Goal: Information Seeking & Learning: Learn about a topic

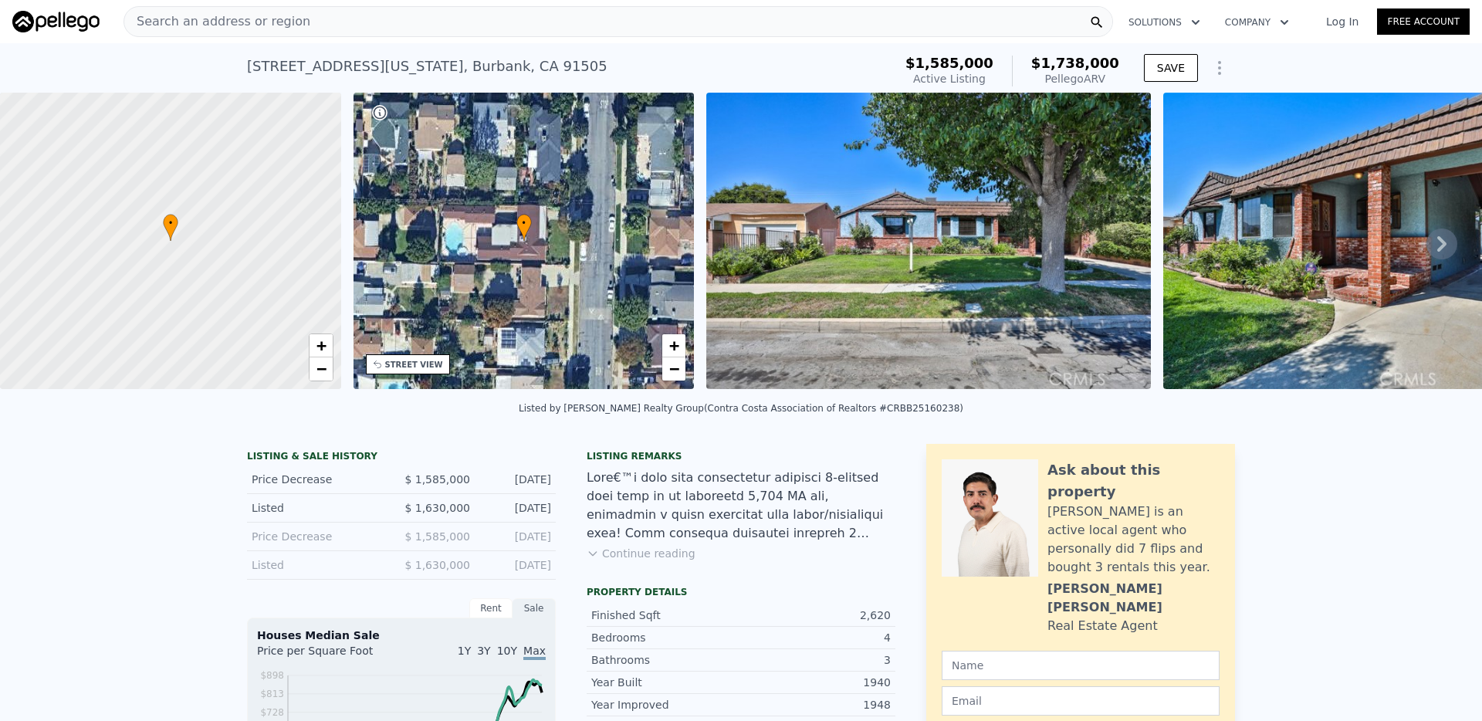
click at [529, 25] on div "Search an address or region" at bounding box center [618, 21] width 990 height 31
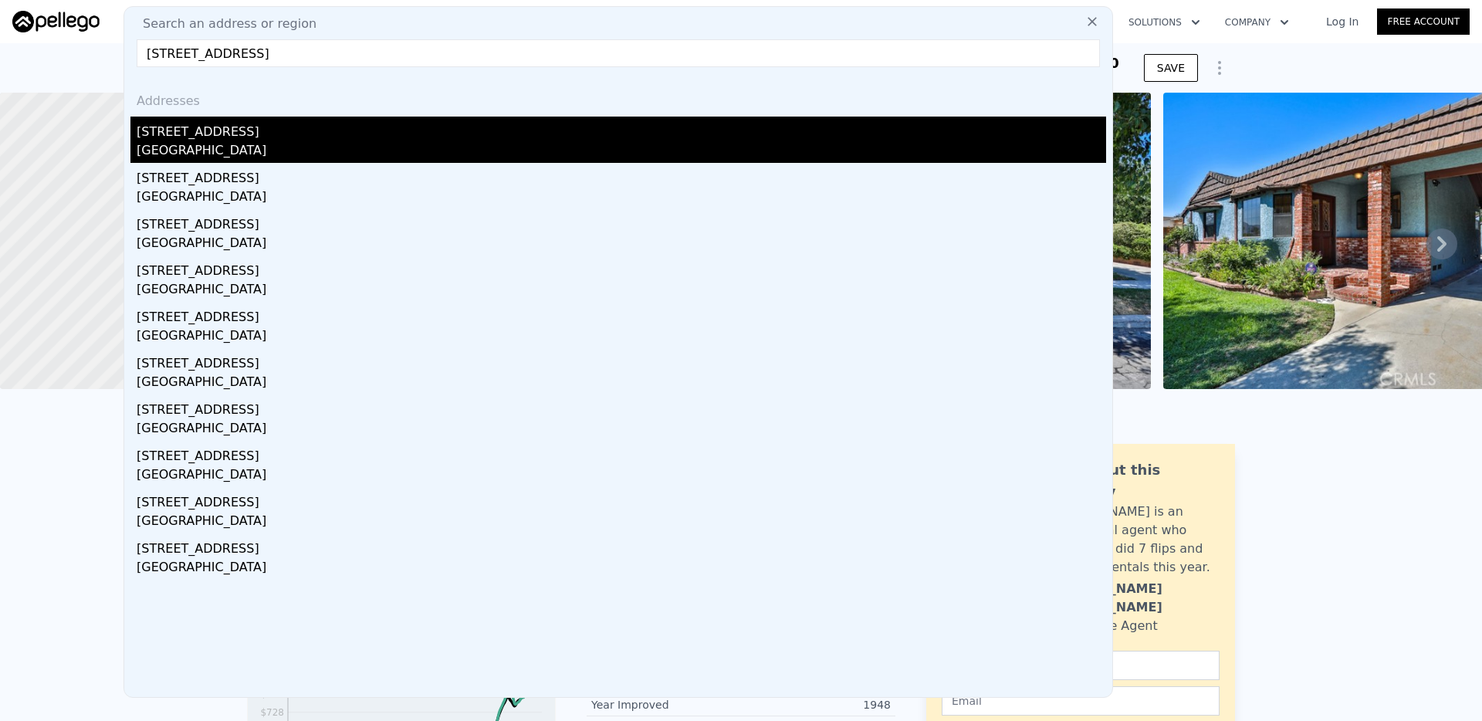
type input "[STREET_ADDRESS]"
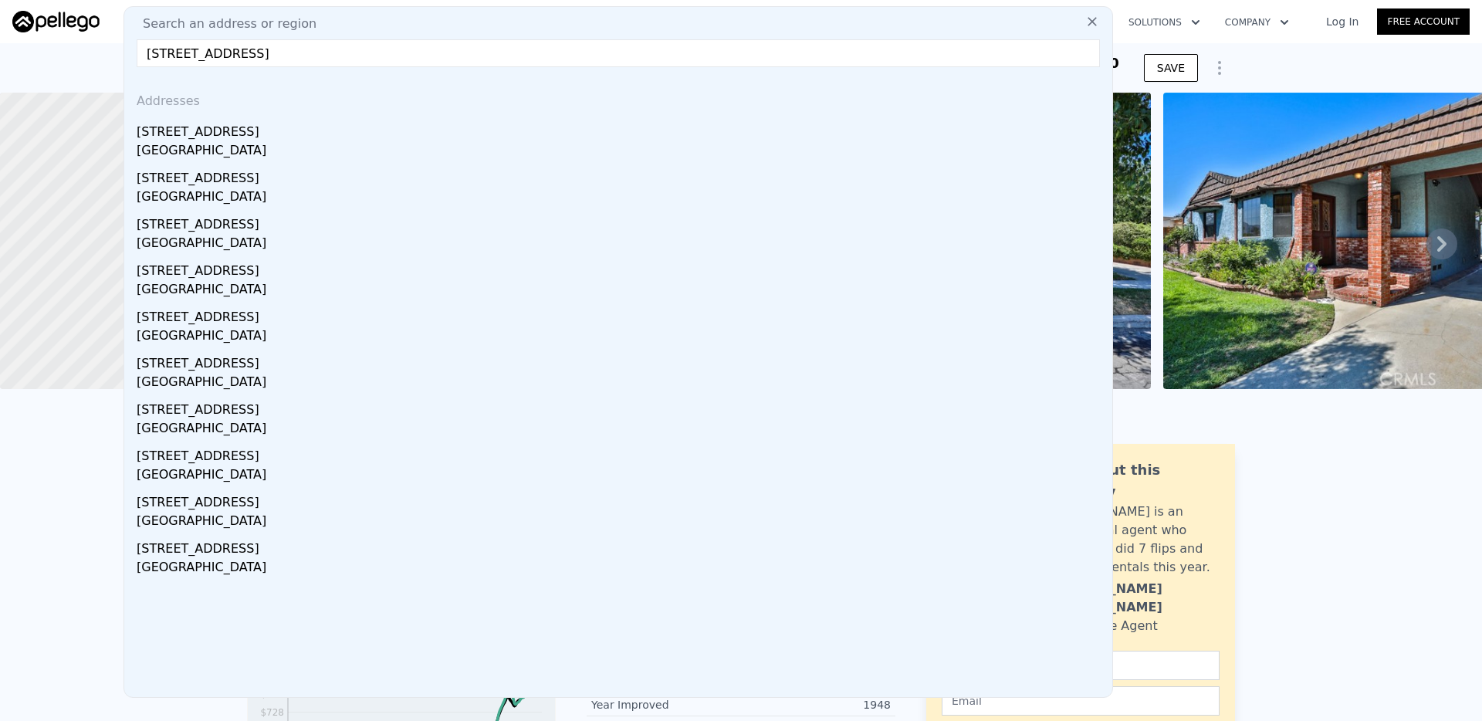
drag, startPoint x: 336, startPoint y: 136, endPoint x: 372, endPoint y: 151, distance: 39.1
click at [336, 136] on div "[STREET_ADDRESS]" at bounding box center [621, 129] width 969 height 25
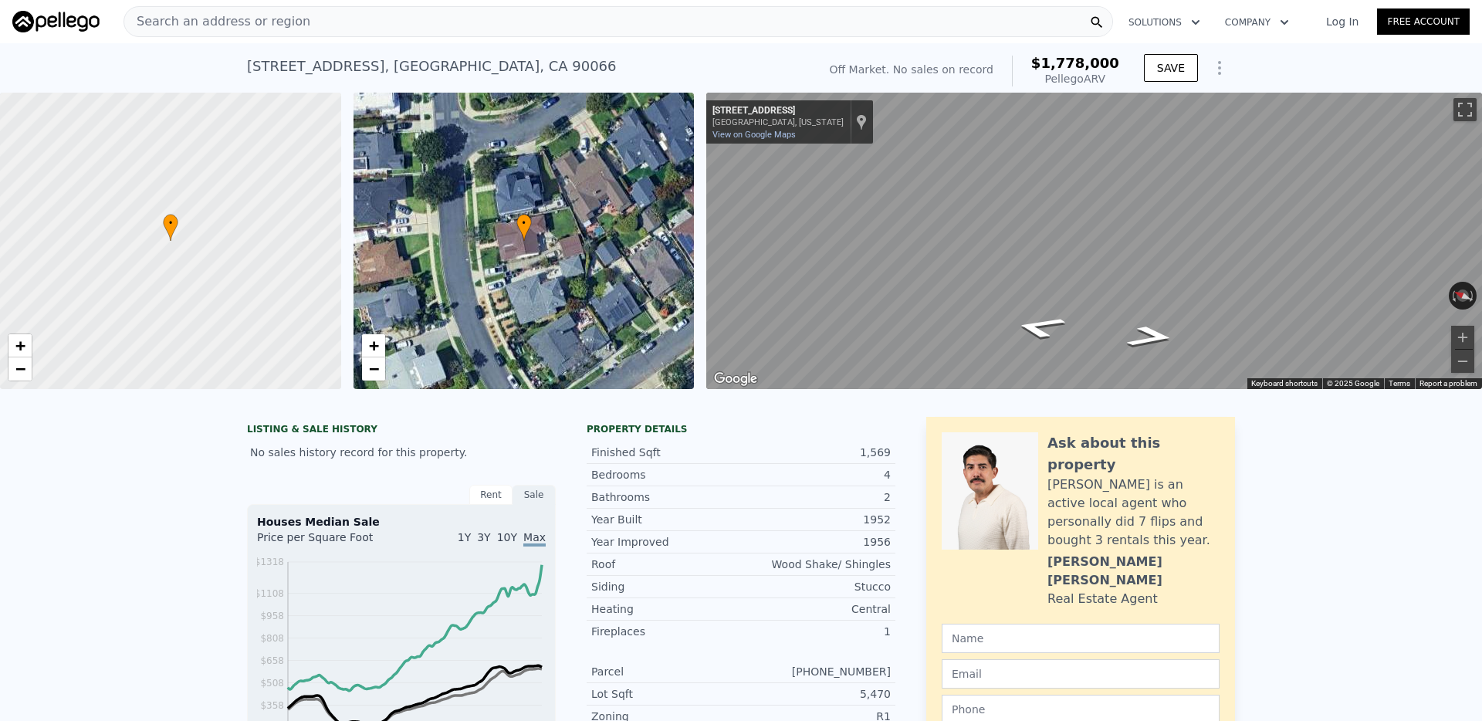
click at [629, 26] on div "Search an address or region" at bounding box center [618, 21] width 990 height 31
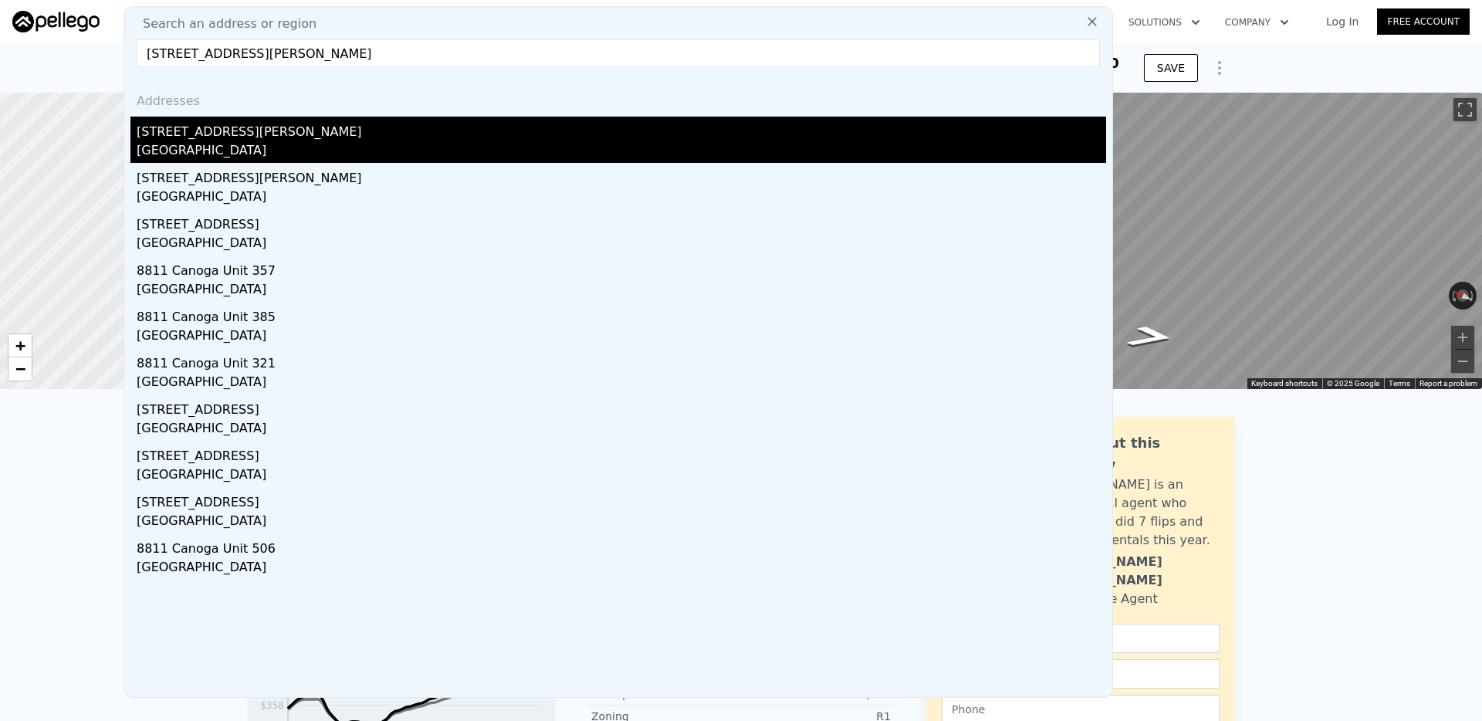
type input "[STREET_ADDRESS][PERSON_NAME]"
click at [296, 134] on div "[STREET_ADDRESS][PERSON_NAME]" at bounding box center [621, 129] width 969 height 25
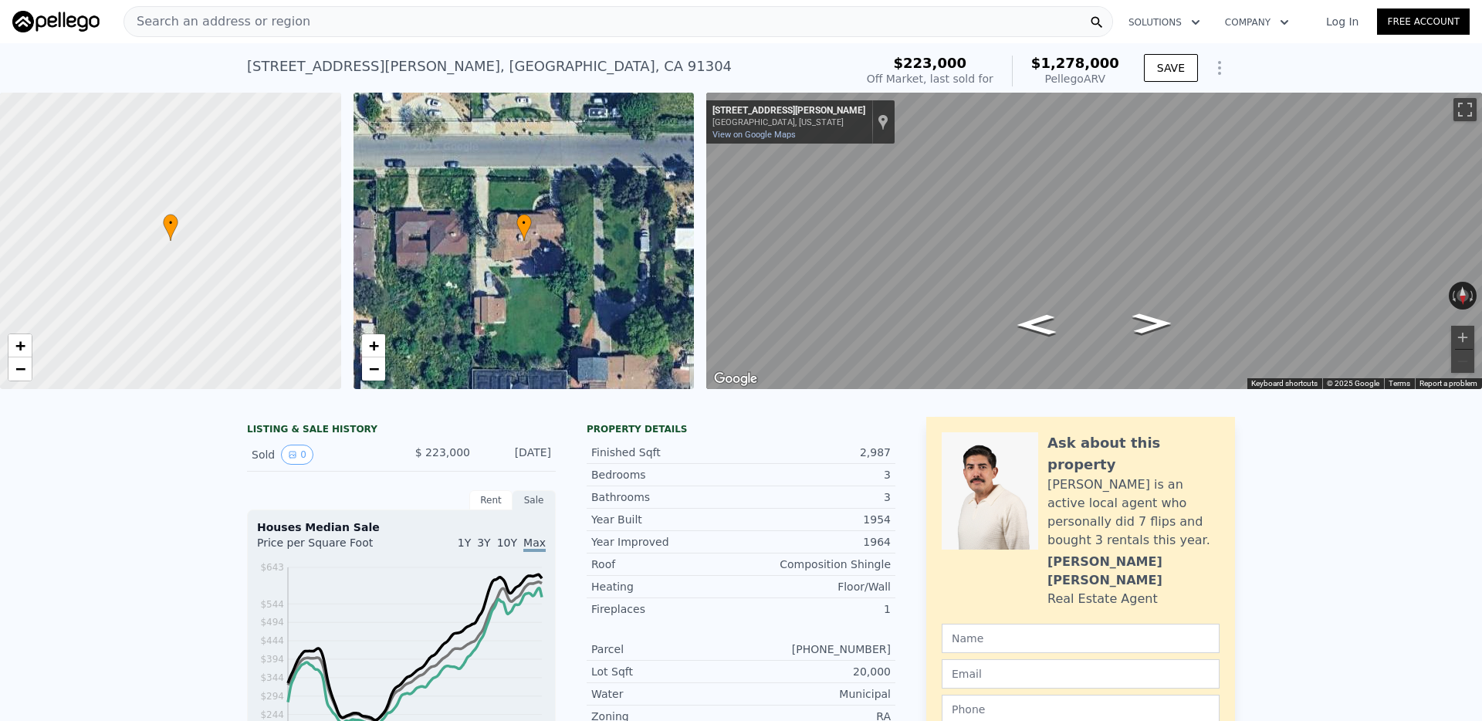
click at [594, 32] on div "Search an address or region" at bounding box center [618, 21] width 990 height 31
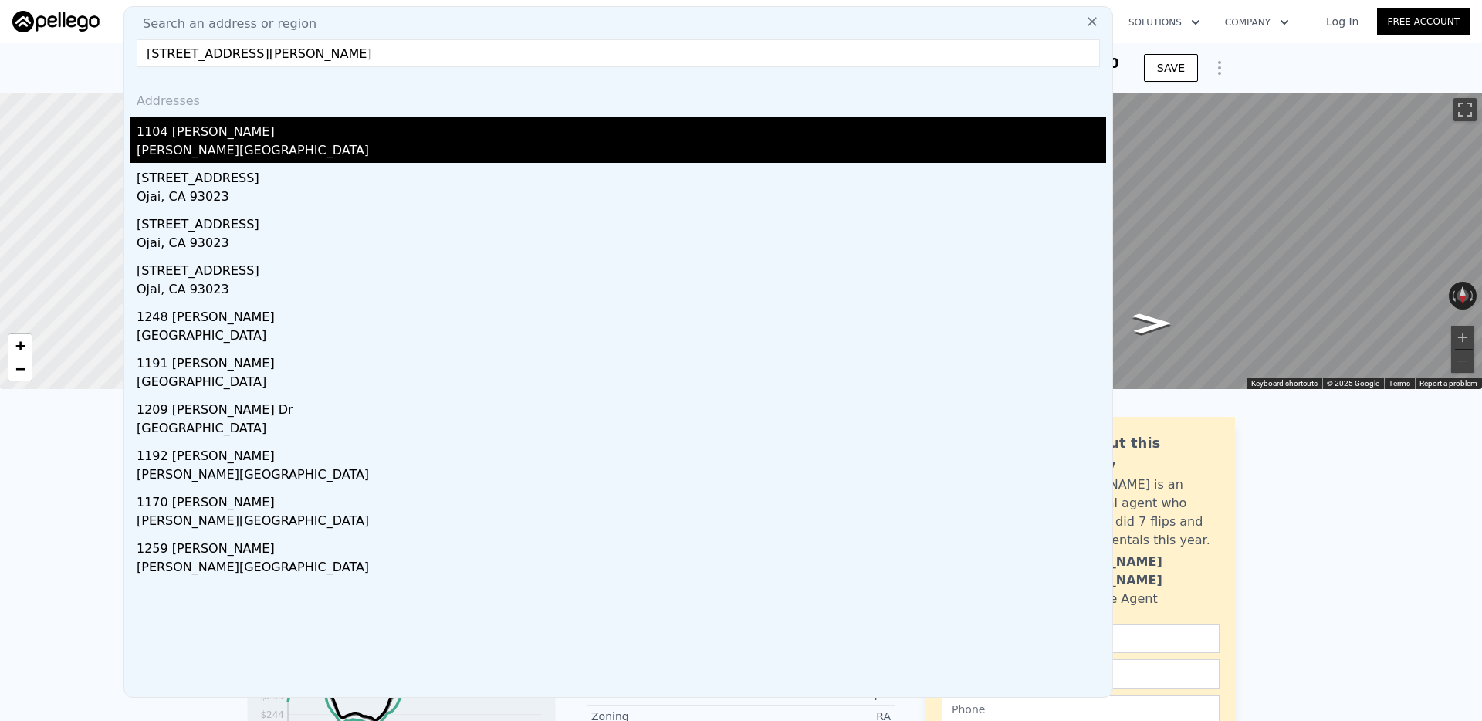
type input "[STREET_ADDRESS][PERSON_NAME]"
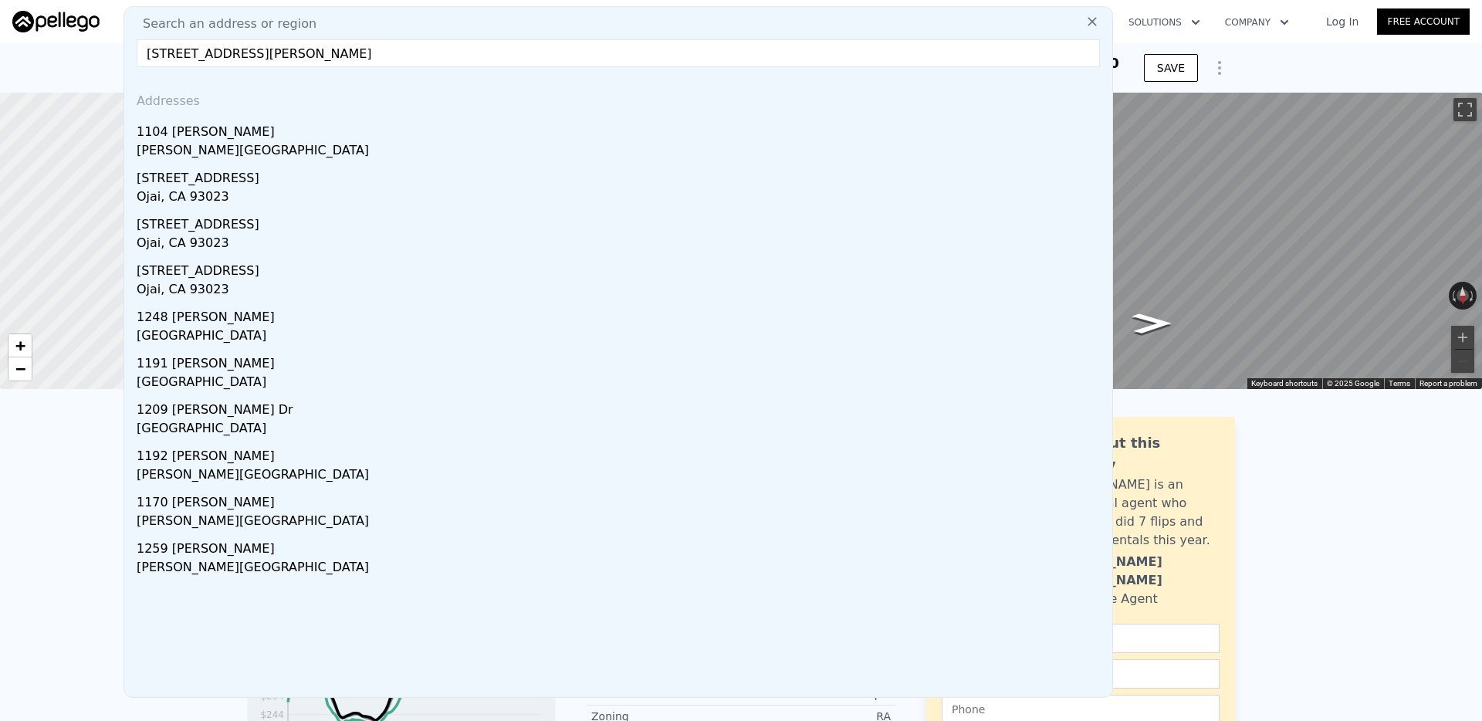
click at [300, 140] on div "[STREET_ADDRESS][PERSON_NAME][PERSON_NAME]" at bounding box center [621, 140] width 969 height 46
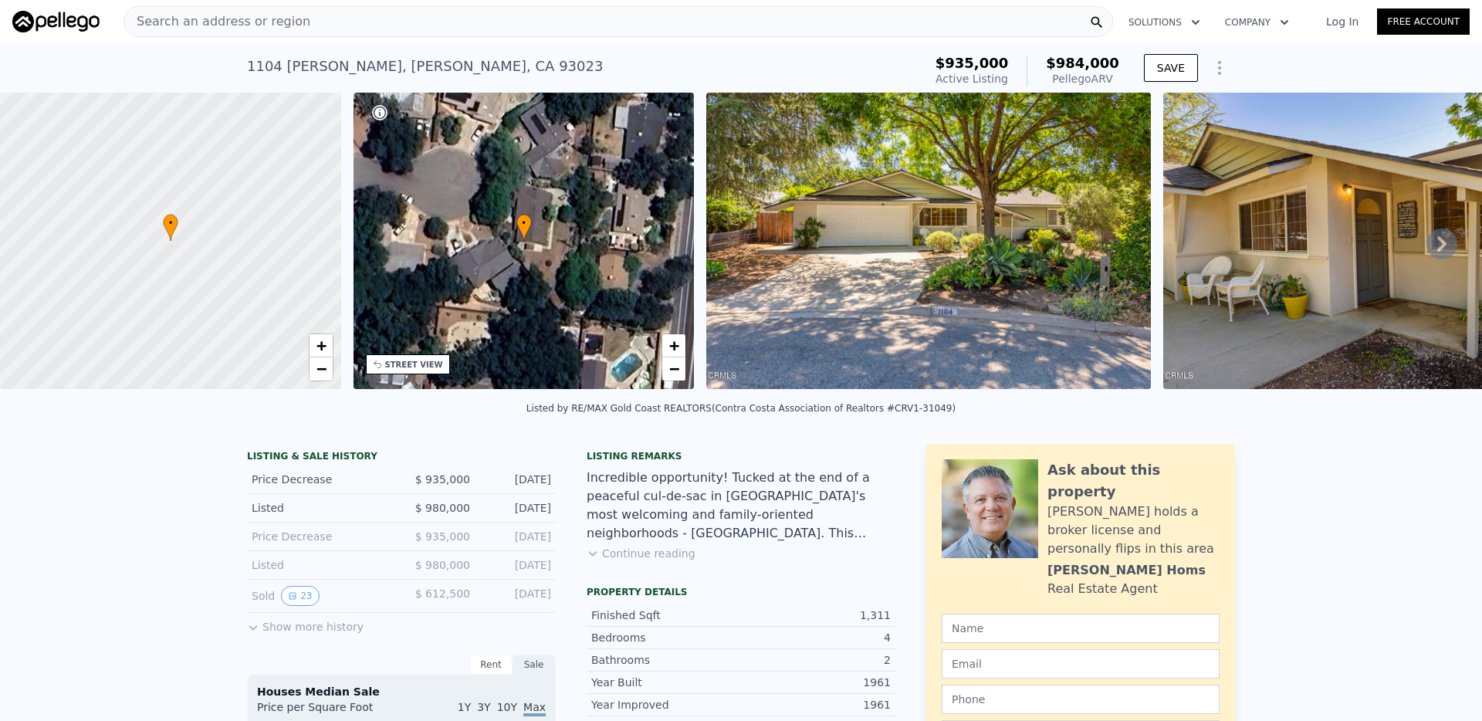
click at [527, 19] on div "Search an address or region" at bounding box center [618, 21] width 990 height 31
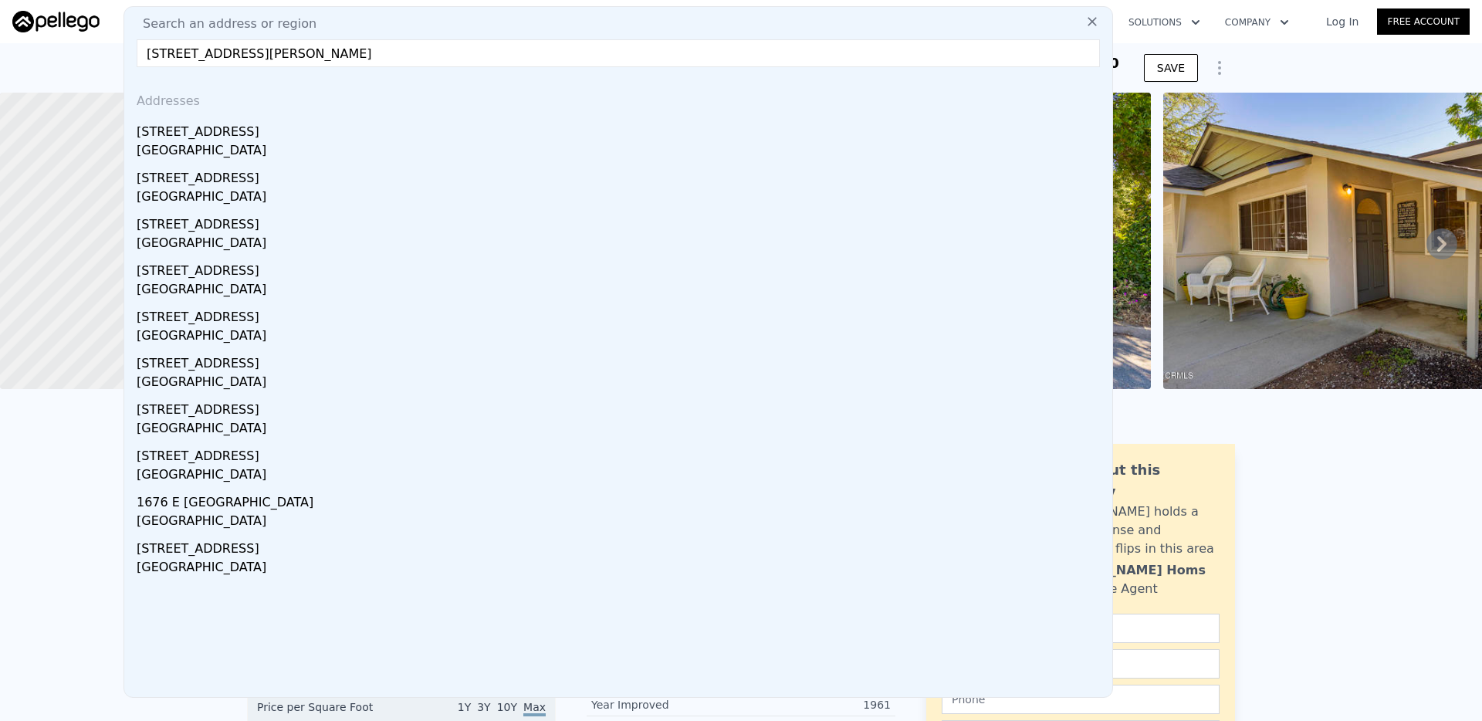
type input "[STREET_ADDRESS][PERSON_NAME]"
click at [240, 141] on div "[GEOGRAPHIC_DATA]" at bounding box center [621, 152] width 969 height 22
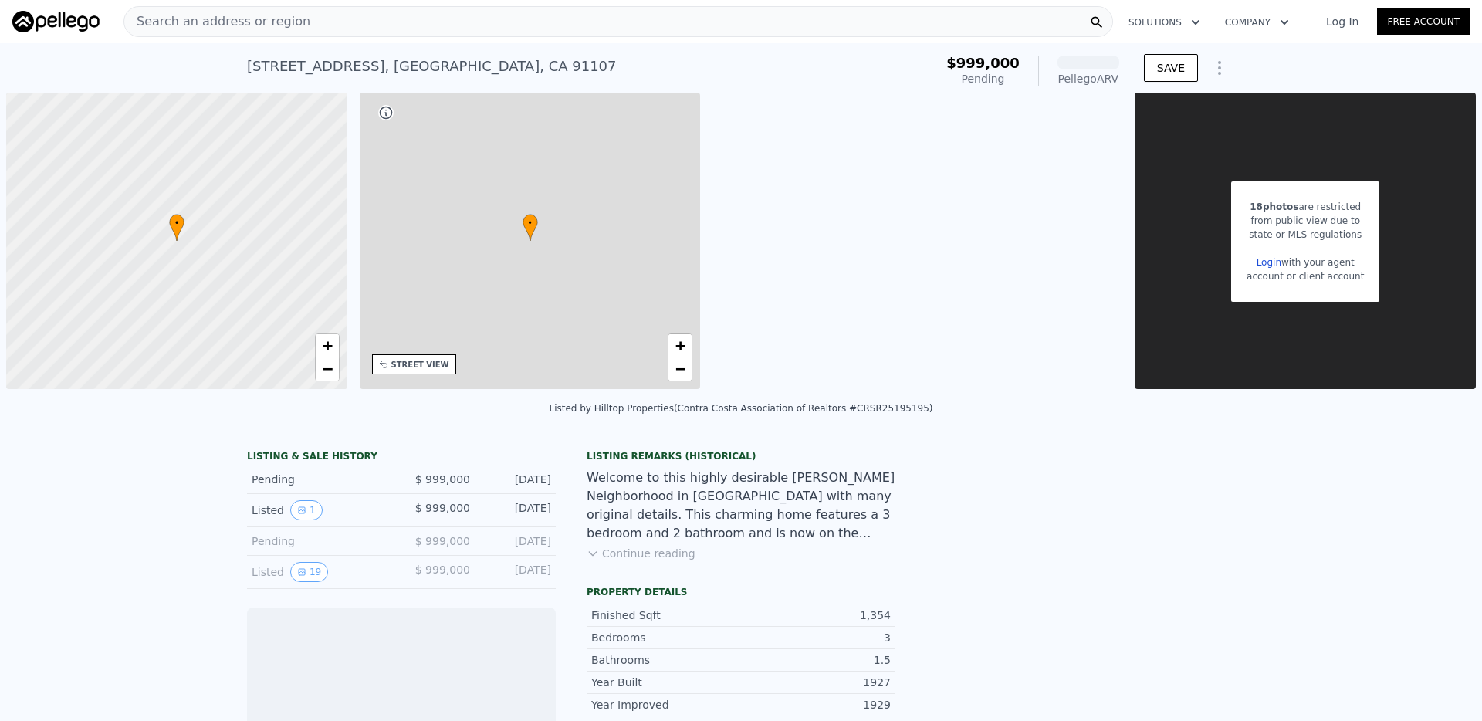
scroll to position [0, 6]
